Goal: Task Accomplishment & Management: Use online tool/utility

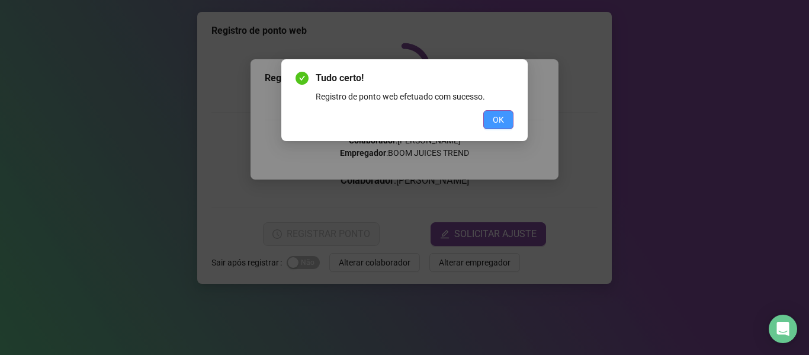
click at [498, 118] on span "OK" at bounding box center [497, 119] width 11 height 13
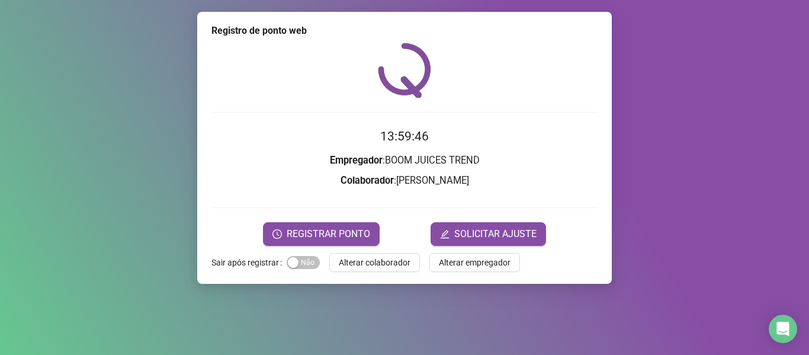
click at [371, 263] on span "Alterar colaborador" at bounding box center [375, 262] width 72 height 13
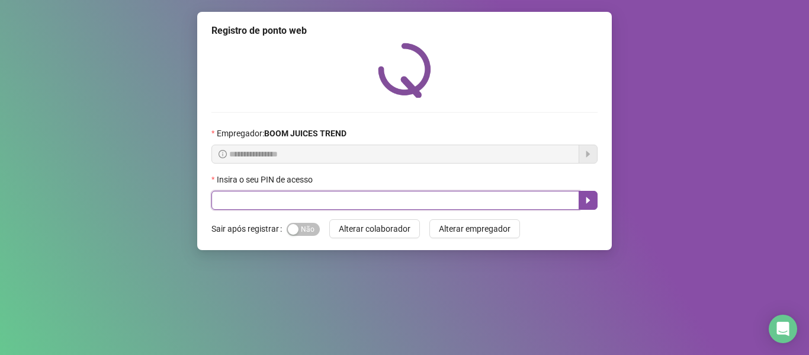
click at [373, 199] on input "text" at bounding box center [395, 200] width 368 height 19
type input "****"
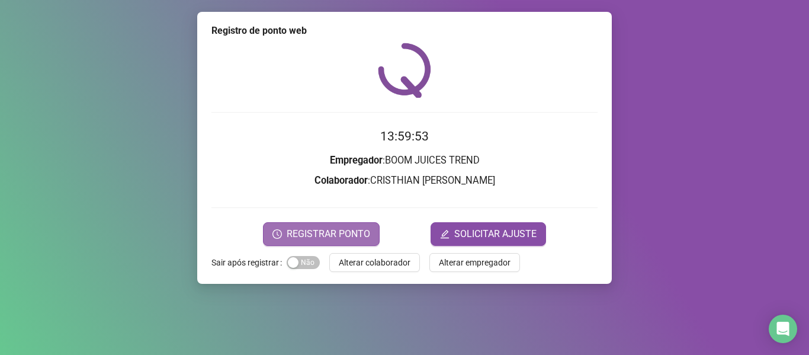
click at [336, 230] on span "REGISTRAR PONTO" at bounding box center [327, 234] width 83 height 14
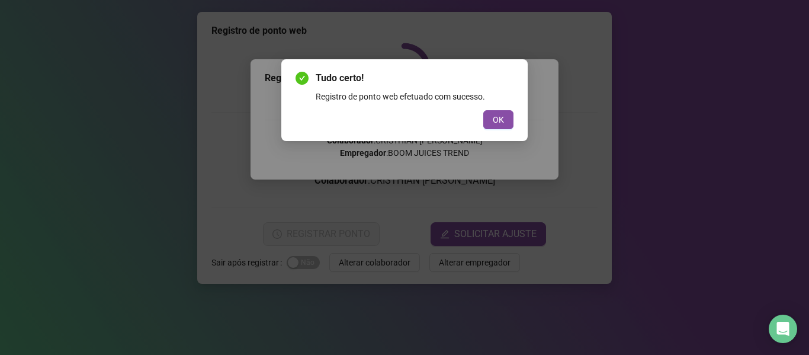
click at [640, 196] on div "Tudo certo! Registro de ponto web efetuado com sucesso. OK" at bounding box center [404, 177] width 809 height 355
click at [485, 127] on button "OK" at bounding box center [498, 119] width 30 height 19
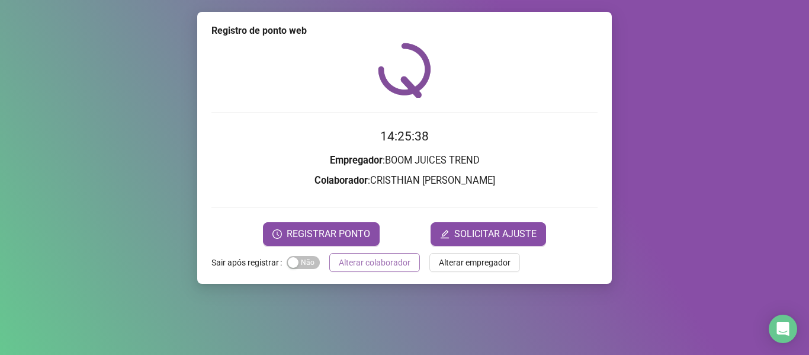
click at [375, 262] on span "Alterar colaborador" at bounding box center [375, 262] width 72 height 13
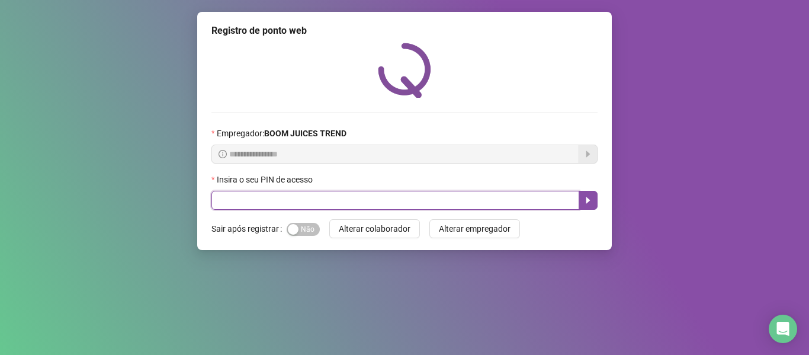
click at [400, 205] on input "text" at bounding box center [395, 200] width 368 height 19
type input "****"
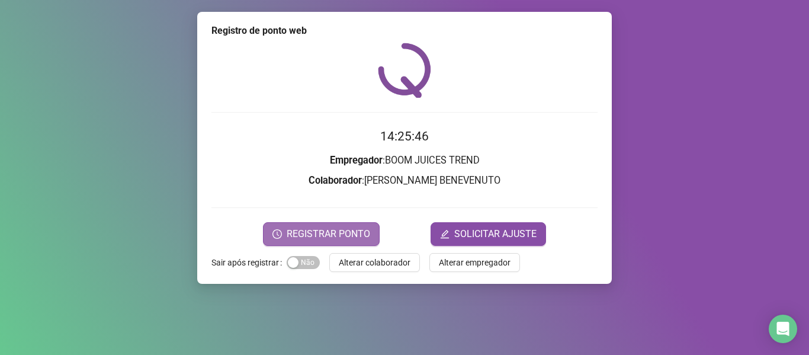
click at [368, 231] on span "REGISTRAR PONTO" at bounding box center [327, 234] width 83 height 14
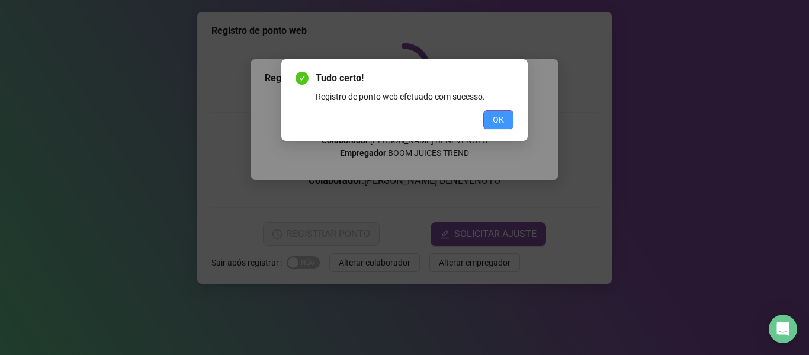
click at [497, 112] on button "OK" at bounding box center [498, 119] width 30 height 19
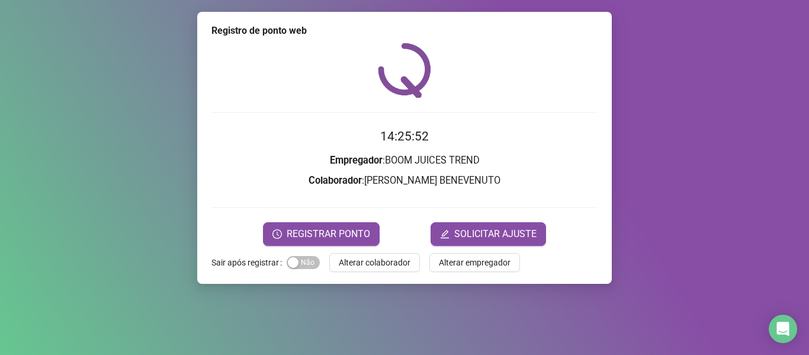
click at [374, 255] on button "Alterar colaborador" at bounding box center [374, 262] width 91 height 19
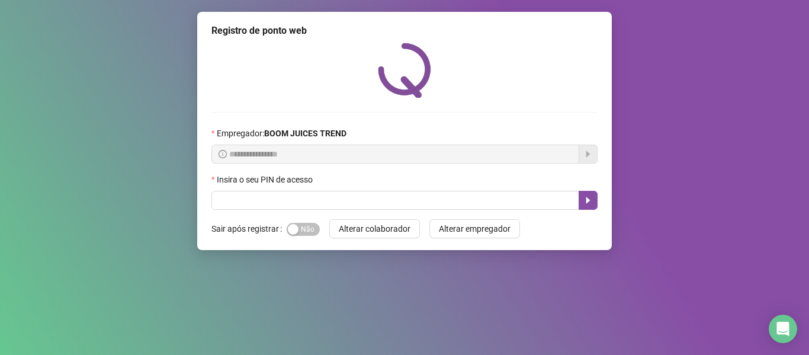
click at [336, 211] on div "**********" at bounding box center [404, 131] width 414 height 238
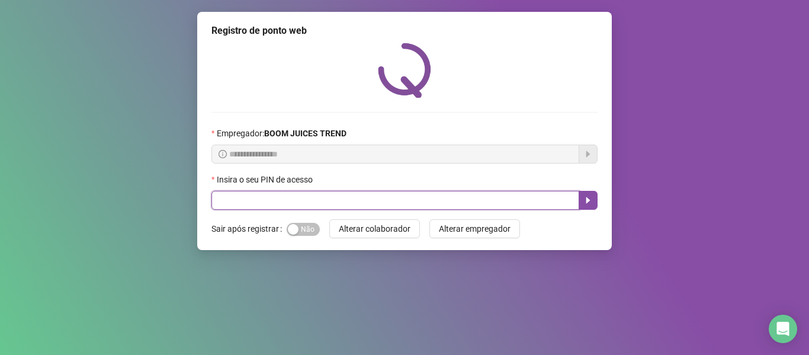
click at [239, 195] on input "text" at bounding box center [395, 200] width 368 height 19
type input "****"
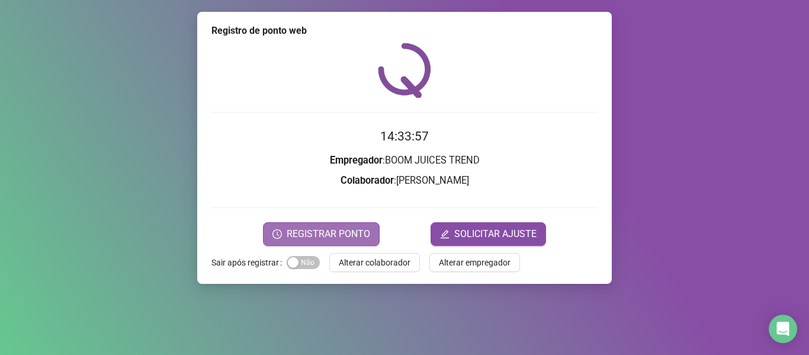
click at [360, 234] on span "REGISTRAR PONTO" at bounding box center [327, 234] width 83 height 14
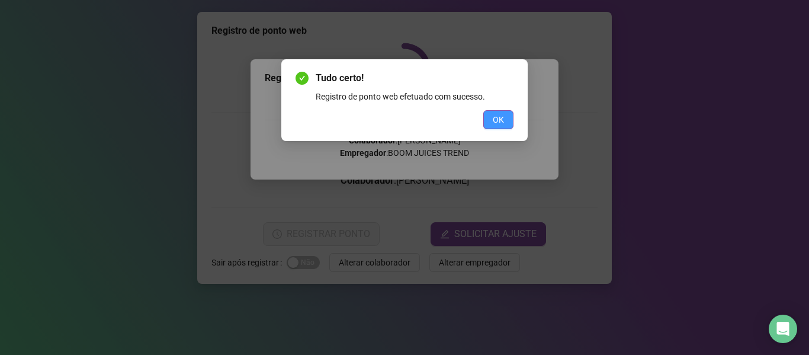
click at [506, 116] on button "OK" at bounding box center [498, 119] width 30 height 19
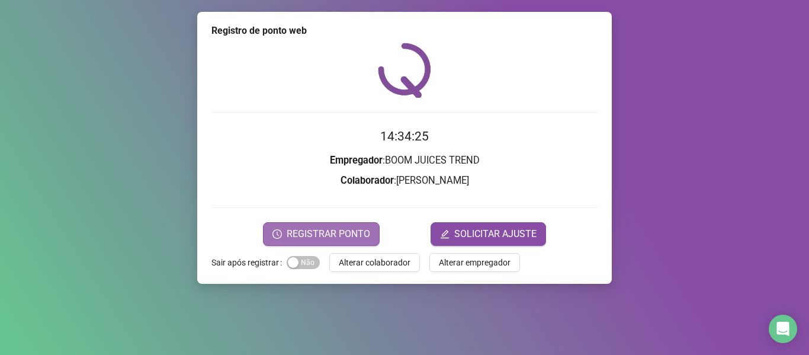
click at [351, 240] on span "REGISTRAR PONTO" at bounding box center [327, 234] width 83 height 14
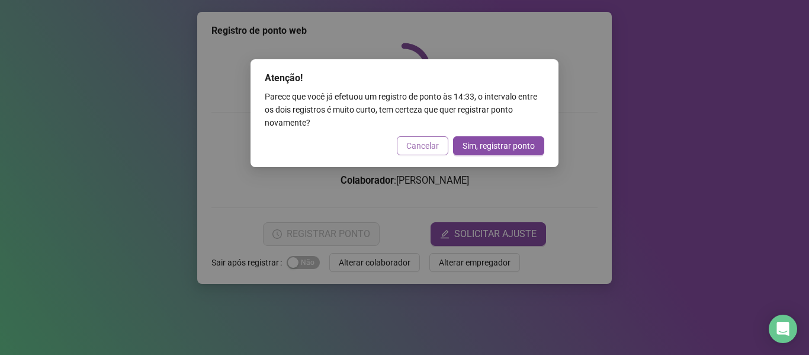
click at [436, 150] on span "Cancelar" at bounding box center [422, 145] width 33 height 13
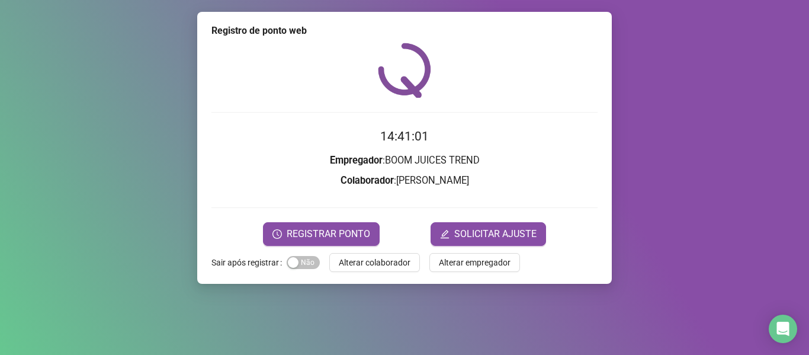
click at [359, 257] on span "Alterar colaborador" at bounding box center [375, 262] width 72 height 13
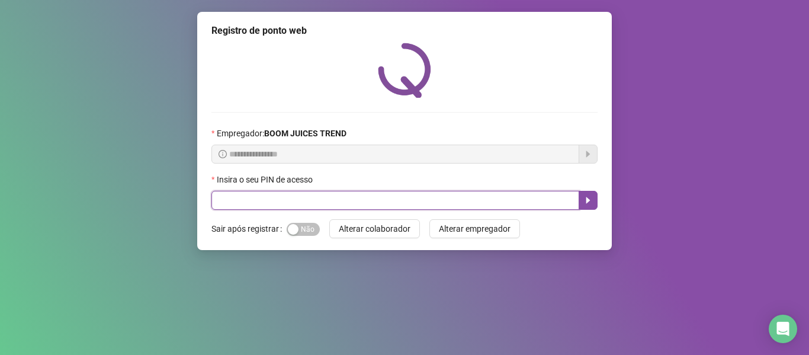
click at [367, 202] on input "text" at bounding box center [395, 200] width 368 height 19
type input "****"
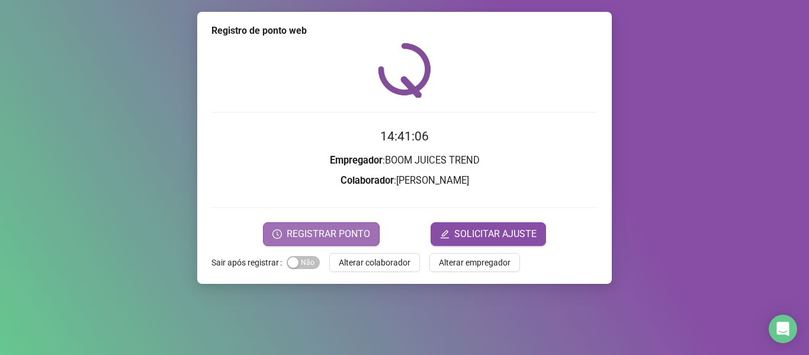
click at [355, 240] on span "REGISTRAR PONTO" at bounding box center [327, 234] width 83 height 14
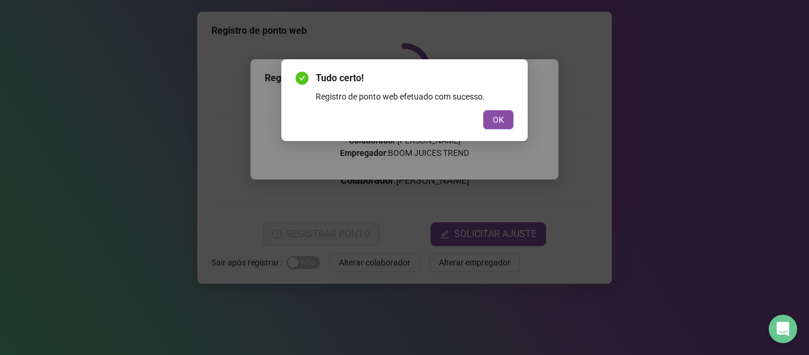
click at [500, 113] on button "OK" at bounding box center [498, 119] width 30 height 19
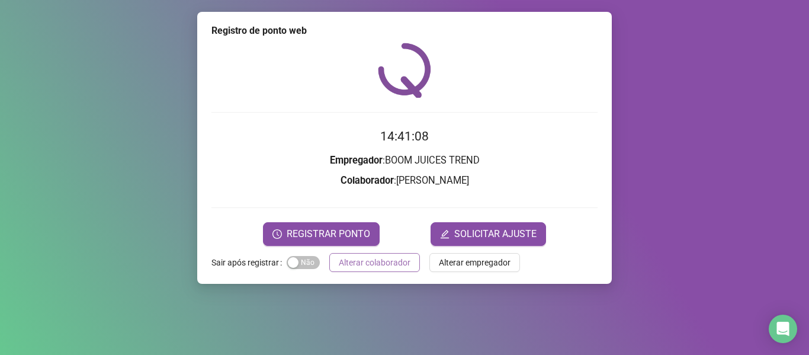
click at [385, 264] on span "Alterar colaborador" at bounding box center [375, 262] width 72 height 13
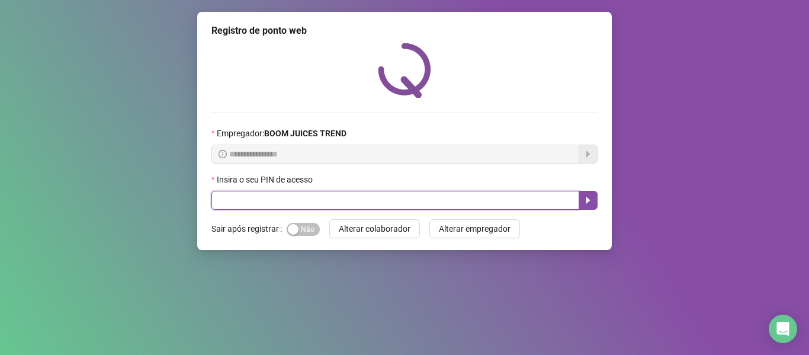
click at [362, 202] on input "text" at bounding box center [395, 200] width 368 height 19
type input "****"
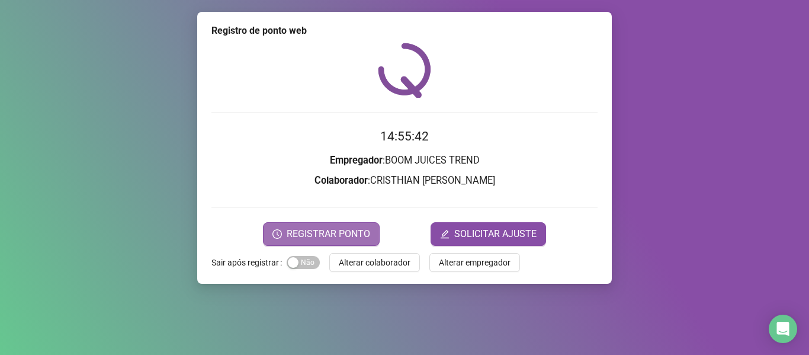
click at [349, 224] on button "REGISTRAR PONTO" at bounding box center [321, 234] width 117 height 24
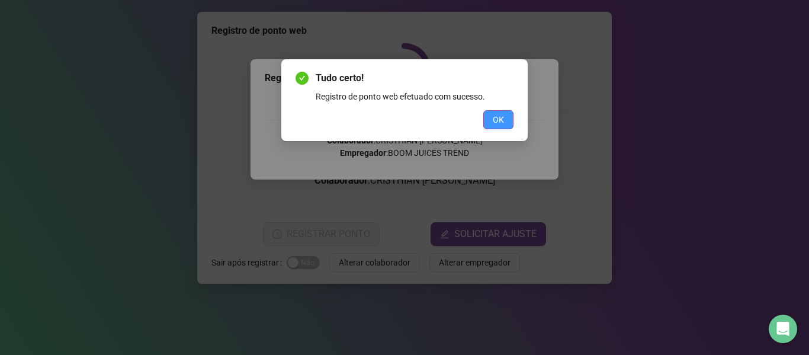
click at [501, 124] on span "OK" at bounding box center [497, 119] width 11 height 13
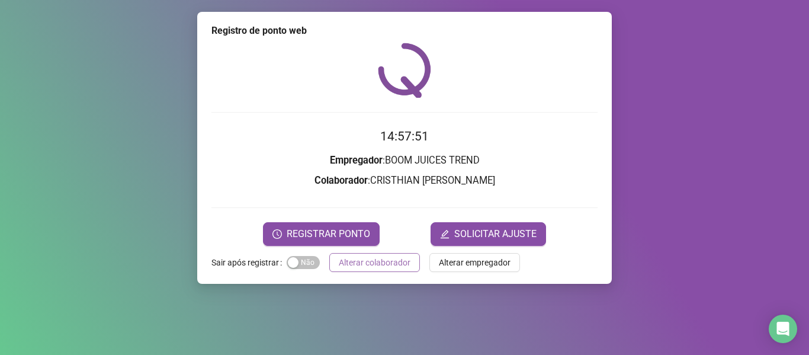
click at [344, 267] on span "Alterar colaborador" at bounding box center [375, 262] width 72 height 13
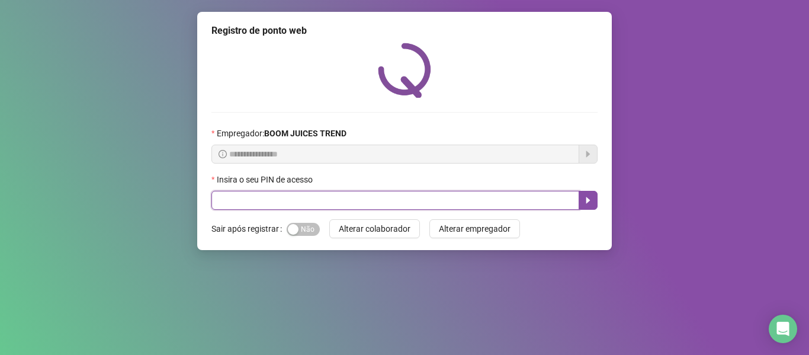
click at [342, 207] on input "text" at bounding box center [395, 200] width 368 height 19
type input "****"
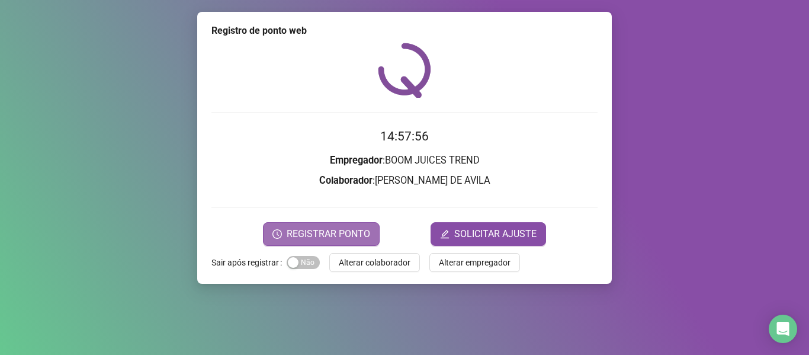
click at [298, 230] on span "REGISTRAR PONTO" at bounding box center [327, 234] width 83 height 14
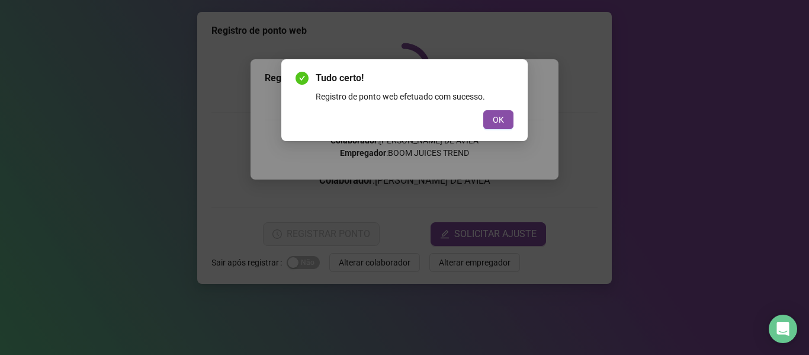
click at [507, 117] on button "OK" at bounding box center [498, 119] width 30 height 19
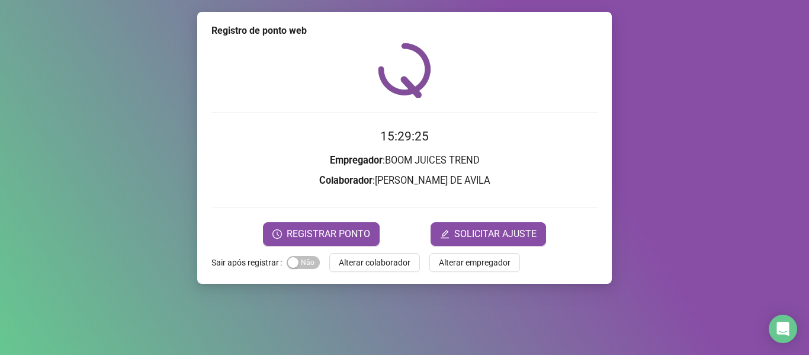
drag, startPoint x: 388, startPoint y: 260, endPoint x: 440, endPoint y: 243, distance: 54.1
click at [393, 259] on span "Alterar colaborador" at bounding box center [375, 262] width 72 height 13
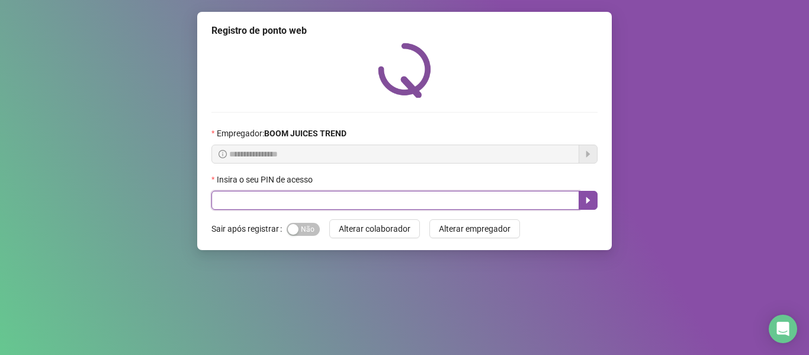
click at [536, 197] on input "text" at bounding box center [395, 200] width 368 height 19
type input "****"
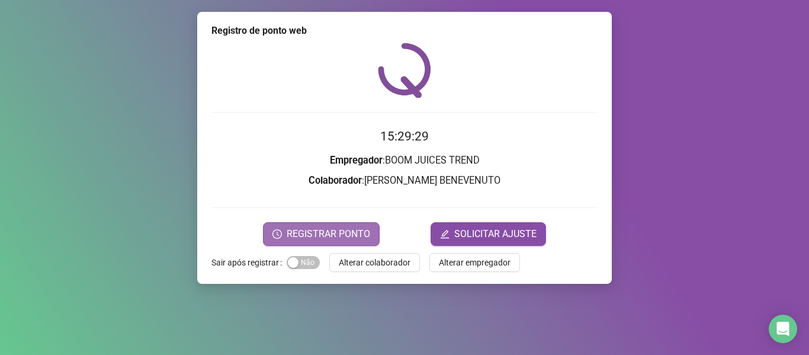
click at [340, 232] on span "REGISTRAR PONTO" at bounding box center [327, 234] width 83 height 14
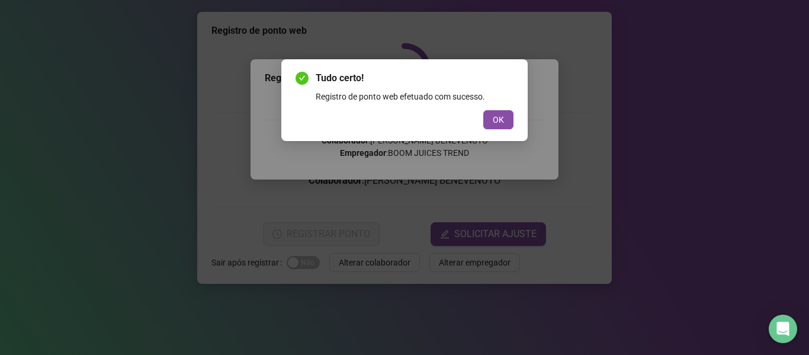
drag, startPoint x: 500, startPoint y: 118, endPoint x: 459, endPoint y: 175, distance: 70.0
click at [497, 121] on span "OK" at bounding box center [497, 119] width 11 height 13
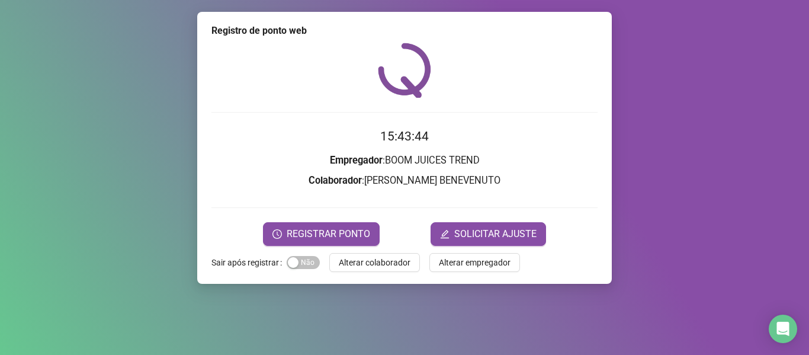
click at [418, 253] on form "Sair após registrar Sim Não Alterar colaborador Alterar empregador" at bounding box center [404, 262] width 386 height 19
click at [414, 260] on button "Alterar colaborador" at bounding box center [374, 262] width 91 height 19
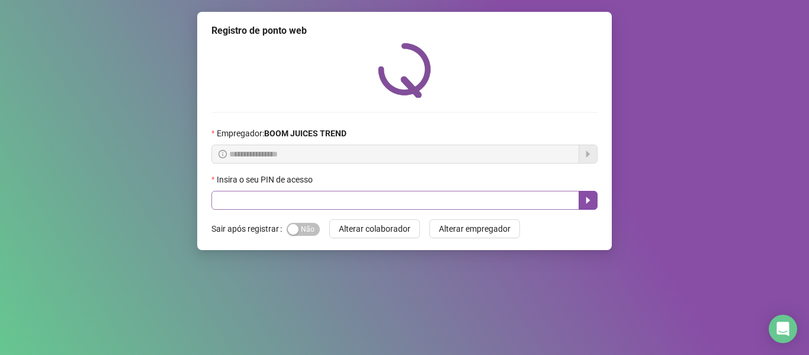
click at [391, 192] on div "Insira o seu PIN de acesso" at bounding box center [404, 191] width 386 height 37
click at [398, 204] on input "text" at bounding box center [395, 200] width 368 height 19
type input "****"
click at [594, 202] on button "button" at bounding box center [587, 200] width 19 height 19
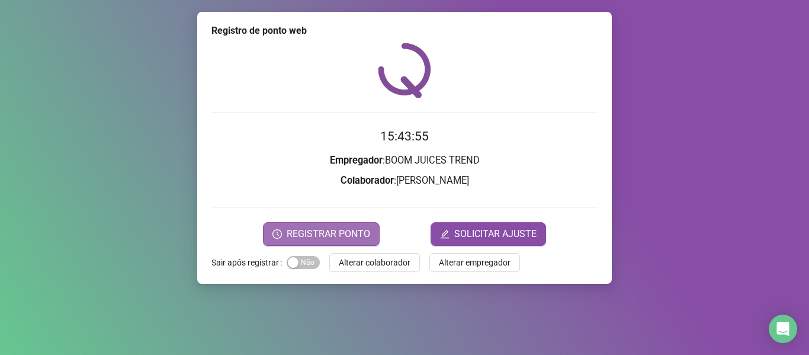
click at [349, 236] on span "REGISTRAR PONTO" at bounding box center [327, 234] width 83 height 14
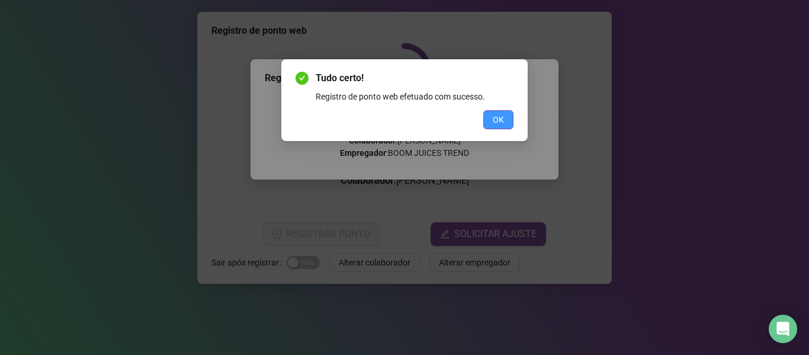
click at [507, 128] on button "OK" at bounding box center [498, 119] width 30 height 19
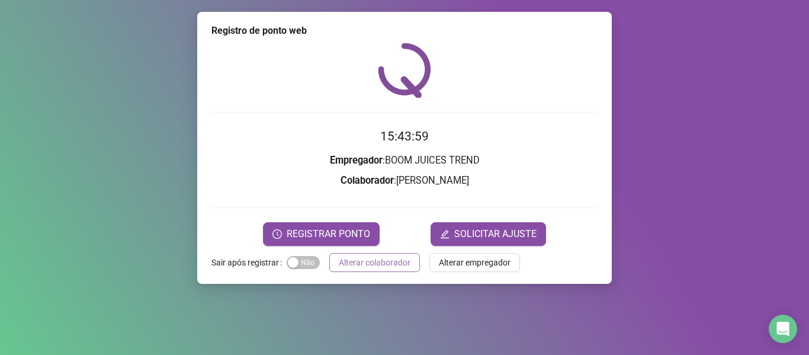
click at [388, 256] on span "Alterar colaborador" at bounding box center [375, 262] width 72 height 13
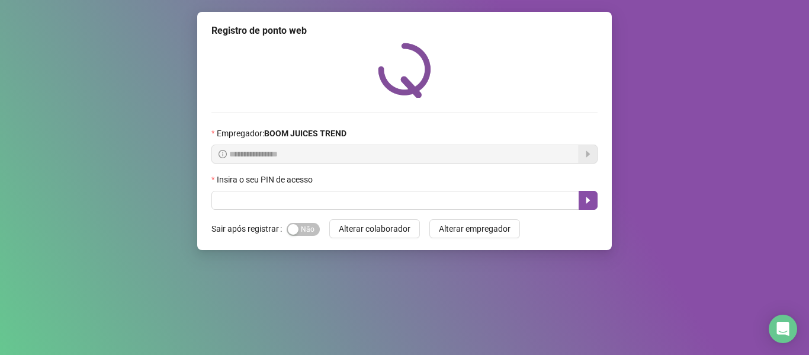
click at [329, 219] on button "Alterar colaborador" at bounding box center [374, 228] width 91 height 19
